Goal: Task Accomplishment & Management: Complete application form

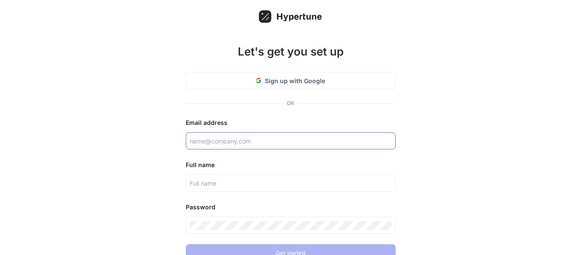
click at [275, 138] on input "text" at bounding box center [291, 140] width 202 height 9
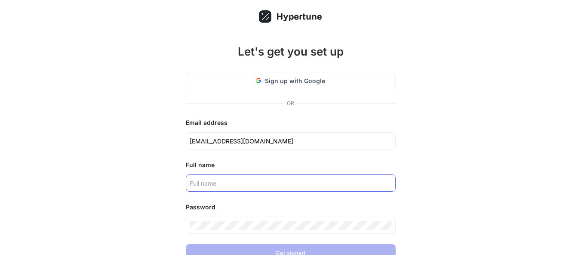
type input "[EMAIL_ADDRESS][DOMAIN_NAME]"
click at [242, 179] on input "text" at bounding box center [291, 183] width 202 height 9
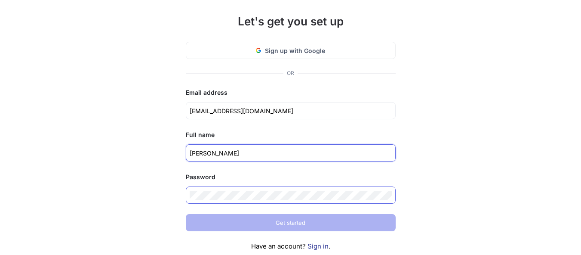
scroll to position [43, 0]
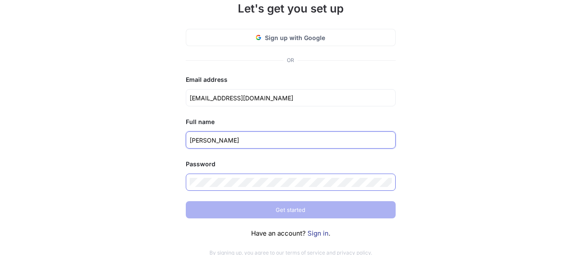
type input "[PERSON_NAME]"
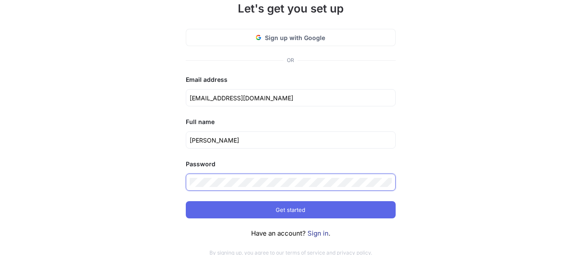
click input "submit" at bounding box center [0, 0] width 0 height 0
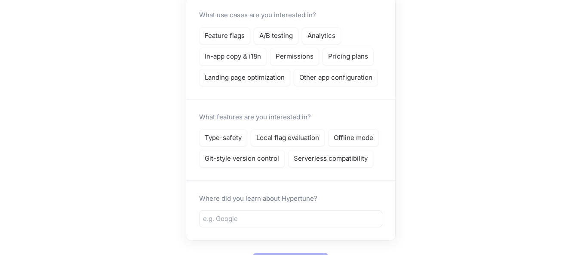
scroll to position [5, 0]
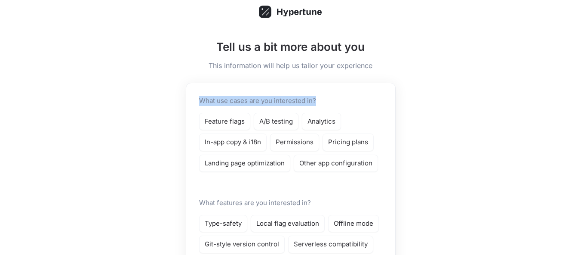
drag, startPoint x: 204, startPoint y: 102, endPoint x: 320, endPoint y: 102, distance: 115.8
click at [318, 102] on div "What use cases are you interested in? Feature flags A/B testing Analytics In-ap…" at bounding box center [290, 134] width 209 height 102
click at [367, 103] on div "What use cases are you interested in? Feature flags A/B testing Analytics In-ap…" at bounding box center [290, 134] width 209 height 102
click at [252, 168] on div "Landing page optimization" at bounding box center [244, 164] width 91 height 18
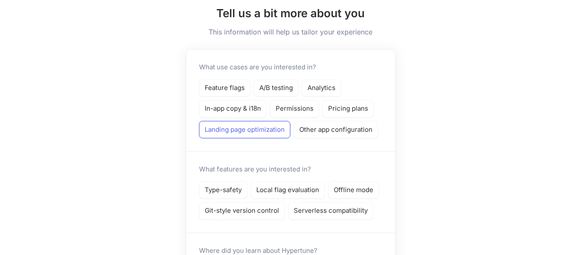
scroll to position [91, 0]
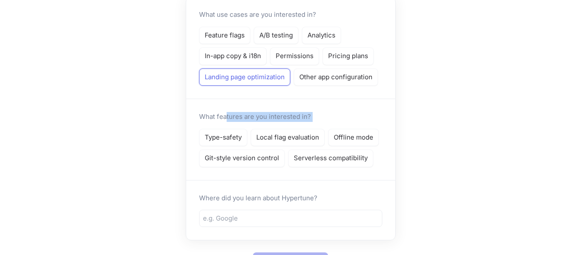
drag, startPoint x: 250, startPoint y: 118, endPoint x: 328, endPoint y: 122, distance: 78.0
click at [327, 120] on div "What features are you interested in? Type-safety Local flag evaluation Offline …" at bounding box center [290, 139] width 209 height 81
click at [427, 146] on div "Tell us a bit more about you This information will help us tailor your experien…" at bounding box center [290, 103] width 581 height 389
click at [235, 139] on p "Type-safety" at bounding box center [223, 138] width 37 height 10
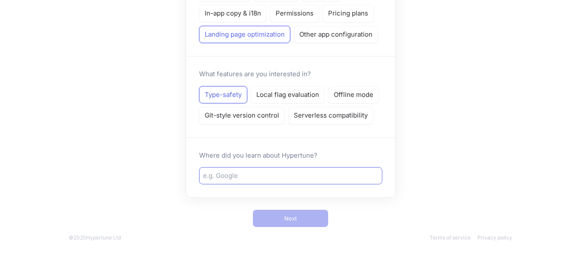
scroll to position [134, 0]
click at [256, 175] on input "text" at bounding box center [291, 175] width 176 height 10
type input "d"
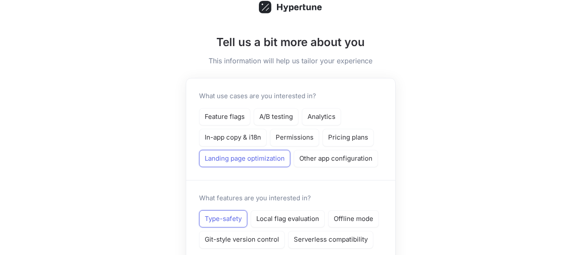
scroll to position [5, 0]
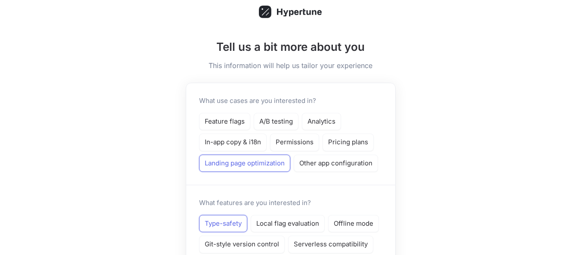
type input "instagram"
drag, startPoint x: 229, startPoint y: 103, endPoint x: 280, endPoint y: 105, distance: 50.8
click at [279, 105] on p "What use cases are you interested in?" at bounding box center [257, 101] width 117 height 10
click at [308, 105] on p "What use cases are you interested in?" at bounding box center [257, 101] width 117 height 10
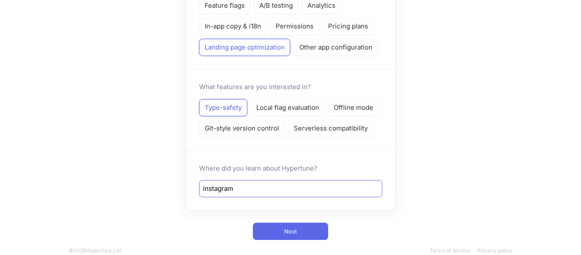
scroll to position [134, 0]
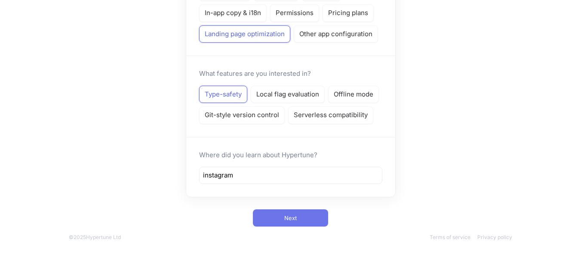
click at [293, 216] on span "Next" at bounding box center [290, 217] width 12 height 5
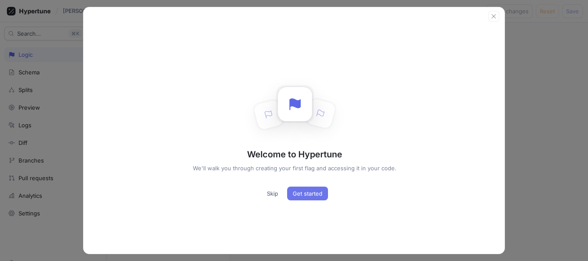
click at [296, 192] on span "Get started" at bounding box center [308, 193] width 30 height 5
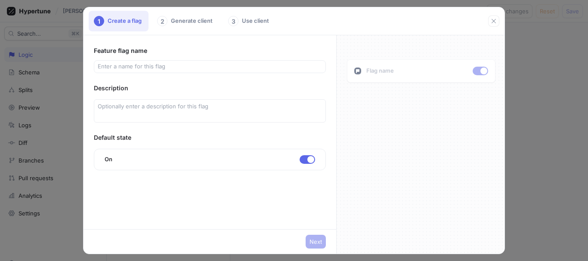
click at [269, 51] on div "Feature flag name" at bounding box center [210, 51] width 232 height 10
click at [306, 62] on div at bounding box center [210, 66] width 232 height 13
click at [274, 70] on input "text" at bounding box center [210, 66] width 224 height 9
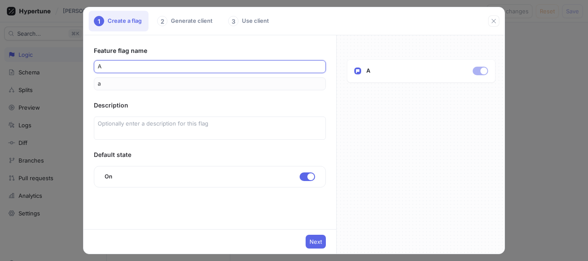
type input "am"
type input "ami"
type input "amir"
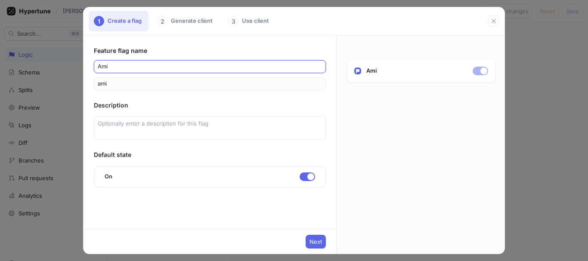
type input "amir"
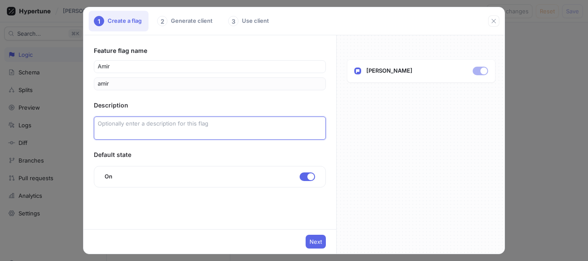
click at [180, 129] on textarea at bounding box center [210, 128] width 232 height 23
type textarea "x"
type textarea "h"
type textarea "x"
type textarea "he"
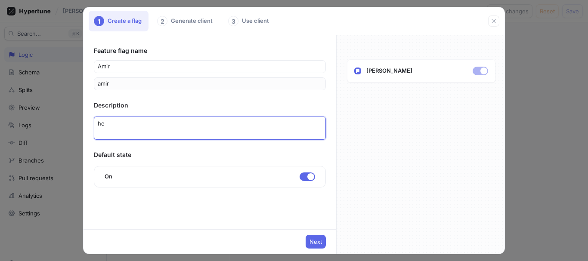
type textarea "x"
type textarea "hey"
type textarea "x"
type textarea "hey"
click at [322, 248] on button "Next" at bounding box center [316, 242] width 20 height 14
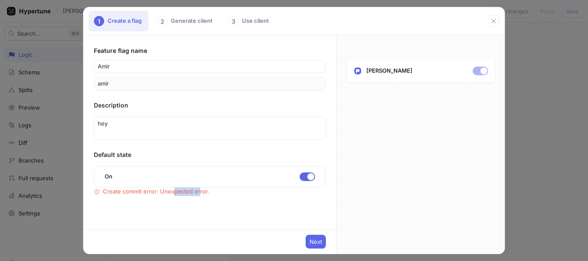
drag, startPoint x: 173, startPoint y: 194, endPoint x: 226, endPoint y: 195, distance: 52.1
click at [221, 194] on div "Create commit error: Unexpected error." at bounding box center [210, 192] width 232 height 9
click at [317, 246] on button "Next" at bounding box center [316, 242] width 20 height 14
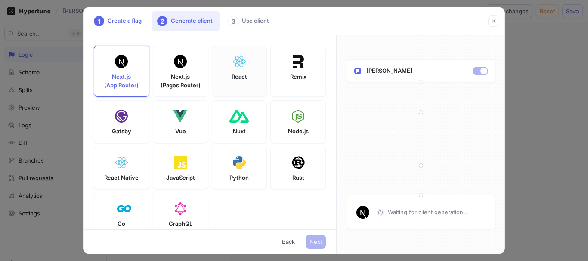
click at [249, 97] on div "React" at bounding box center [240, 71] width 56 height 51
type textarea "npm install hypertune"
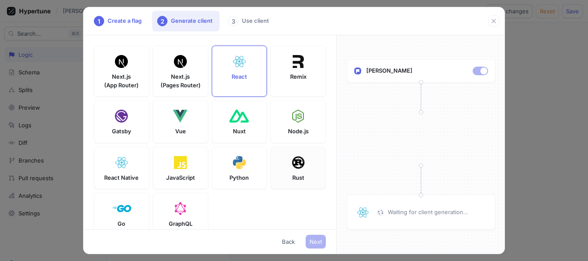
click at [280, 163] on div "Rust" at bounding box center [298, 168] width 56 height 43
click at [288, 82] on div "Remix" at bounding box center [298, 71] width 56 height 51
click at [205, 80] on div "Next.js (App Router) Next.js (Pages Router) React Remix Gatsby Vue Nuxt Node.js…" at bounding box center [210, 143] width 232 height 195
click at [145, 79] on div "Next.js (App Router)" at bounding box center [122, 71] width 56 height 51
type textarea "NEXT_PUBLIC_HYPERTUNE_TOKEN=U2FsdGVkX18h30AWZVQ+Zuiq1H6EOYdGF0NLJR7tNYE= HYPERT…"
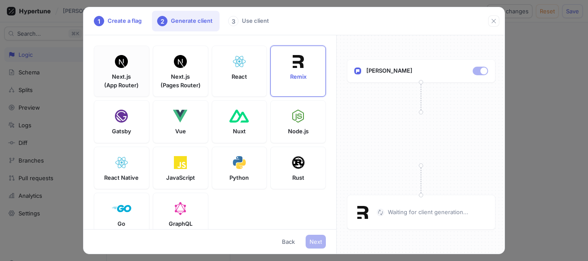
type textarea "npm install hypertune server-only"
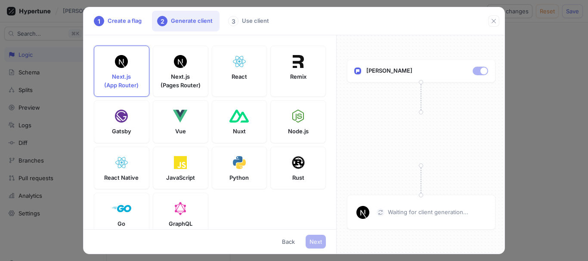
click at [235, 33] on div "1 Create a flag 2 Generate client 3 Use client" at bounding box center [293, 21] width 421 height 28
click at [260, 17] on div "3 Use client" at bounding box center [249, 21] width 53 height 21
click at [494, 17] on button "button" at bounding box center [493, 20] width 11 height 11
